Goal: Task Accomplishment & Management: Manage account settings

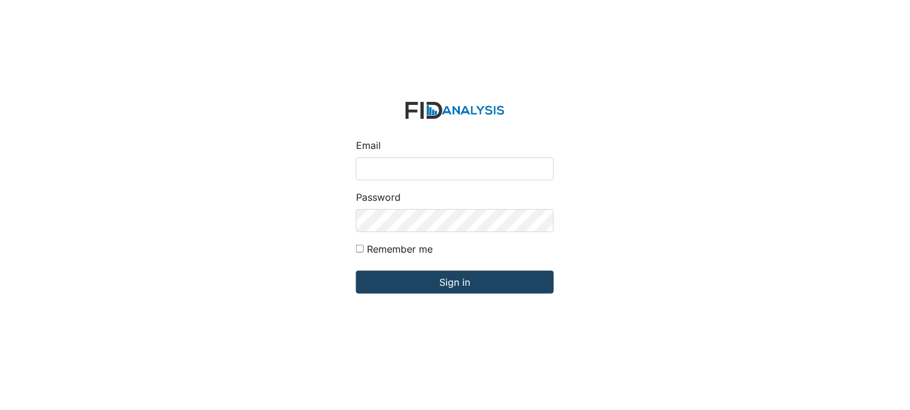
type input "[PERSON_NAME][EMAIL_ADDRESS][DOMAIN_NAME]"
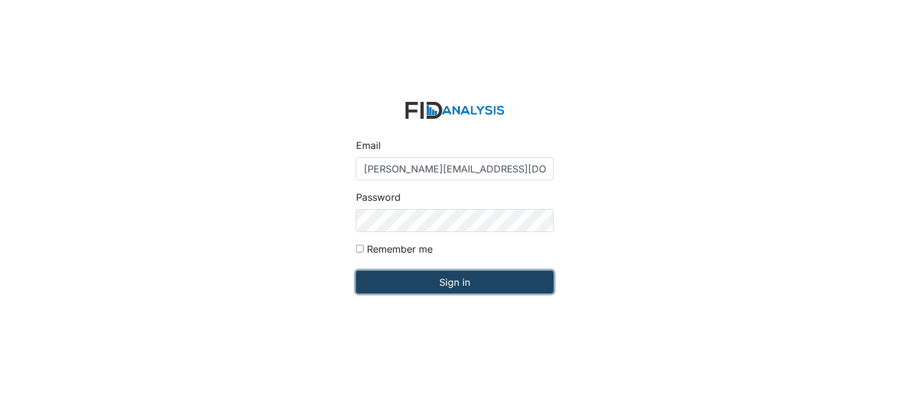
click at [443, 282] on input "Sign in" at bounding box center [455, 282] width 198 height 23
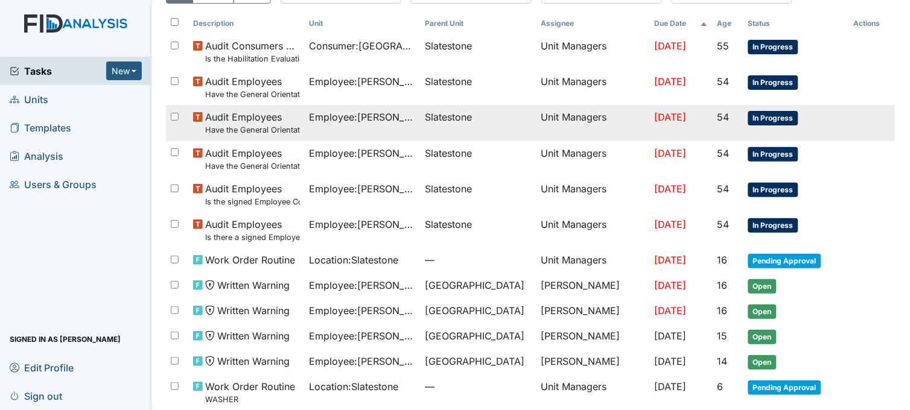
scroll to position [90, 0]
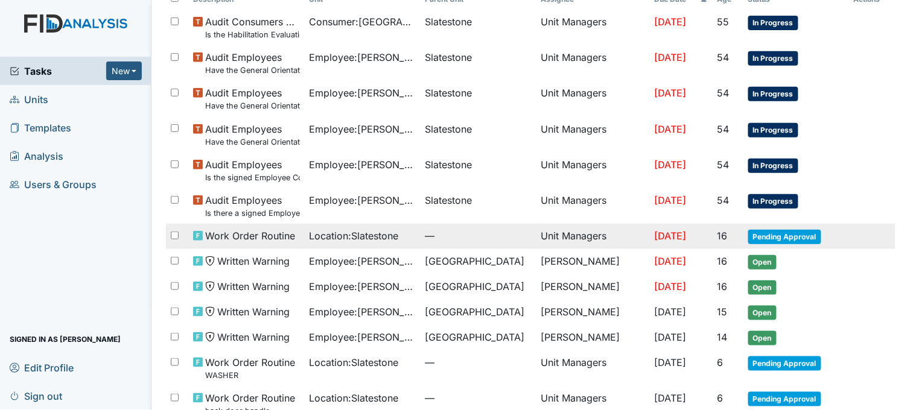
click at [402, 240] on div "Location : Slatestone" at bounding box center [363, 236] width 106 height 14
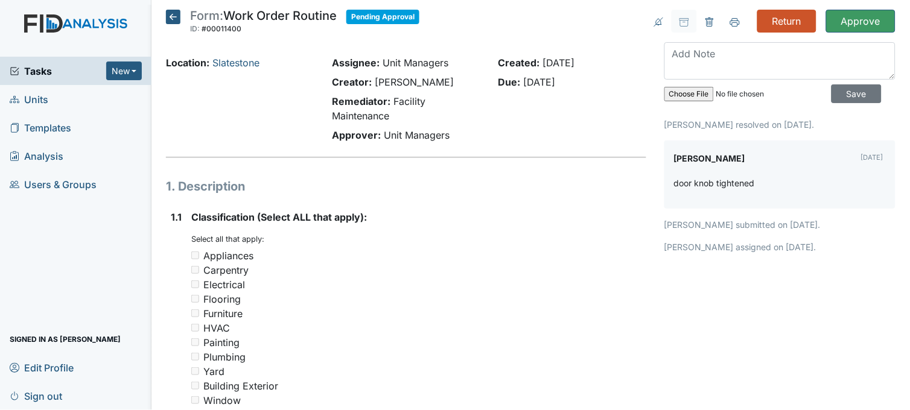
click at [173, 17] on icon at bounding box center [173, 17] width 14 height 14
